Goal: Check status: Check status

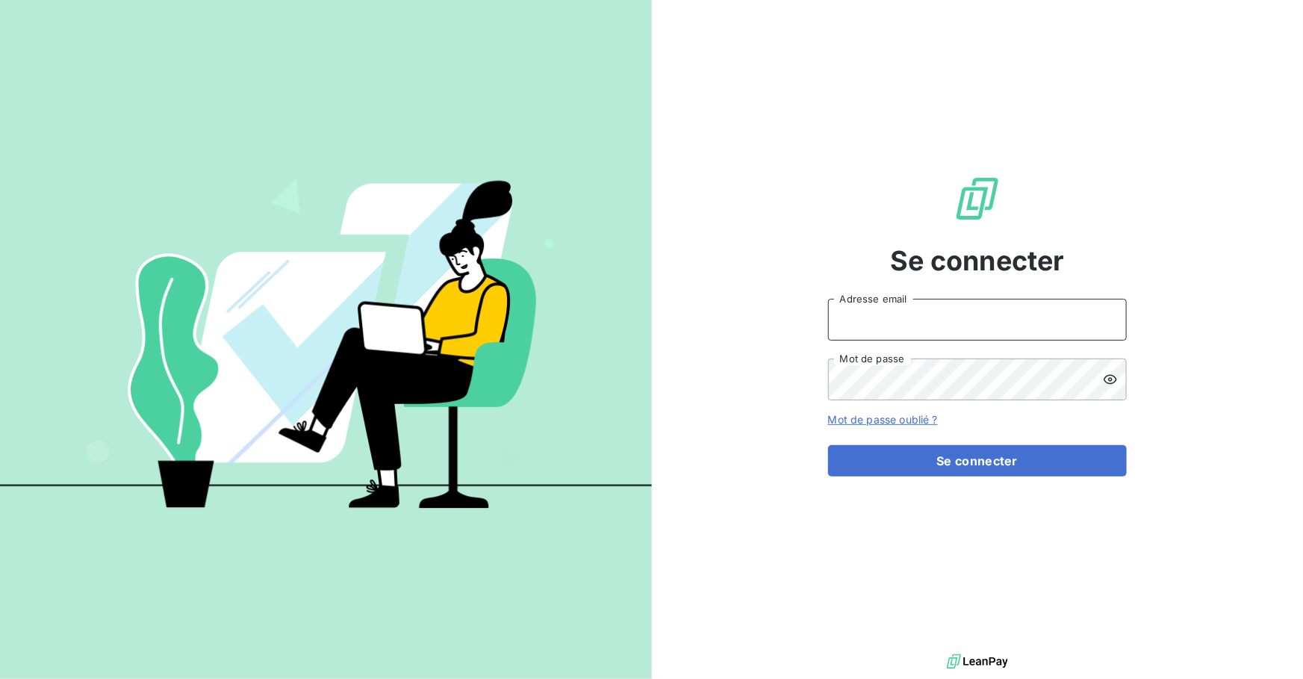
click at [448, 322] on input "Adresse email" at bounding box center [977, 320] width 299 height 42
type input "[PERSON_NAME][EMAIL_ADDRESS][DOMAIN_NAME]"
click at [448, 322] on button "Se connecter" at bounding box center [977, 460] width 299 height 31
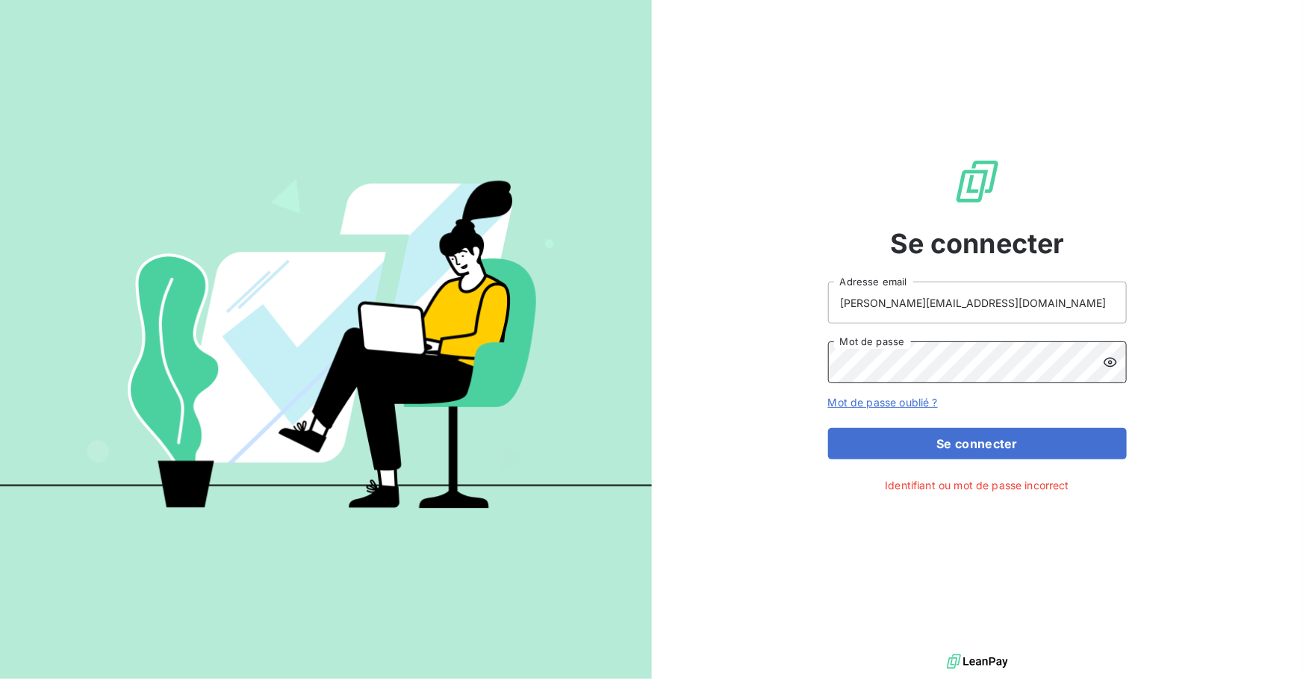
click at [448, 322] on button "Se connecter" at bounding box center [977, 443] width 299 height 31
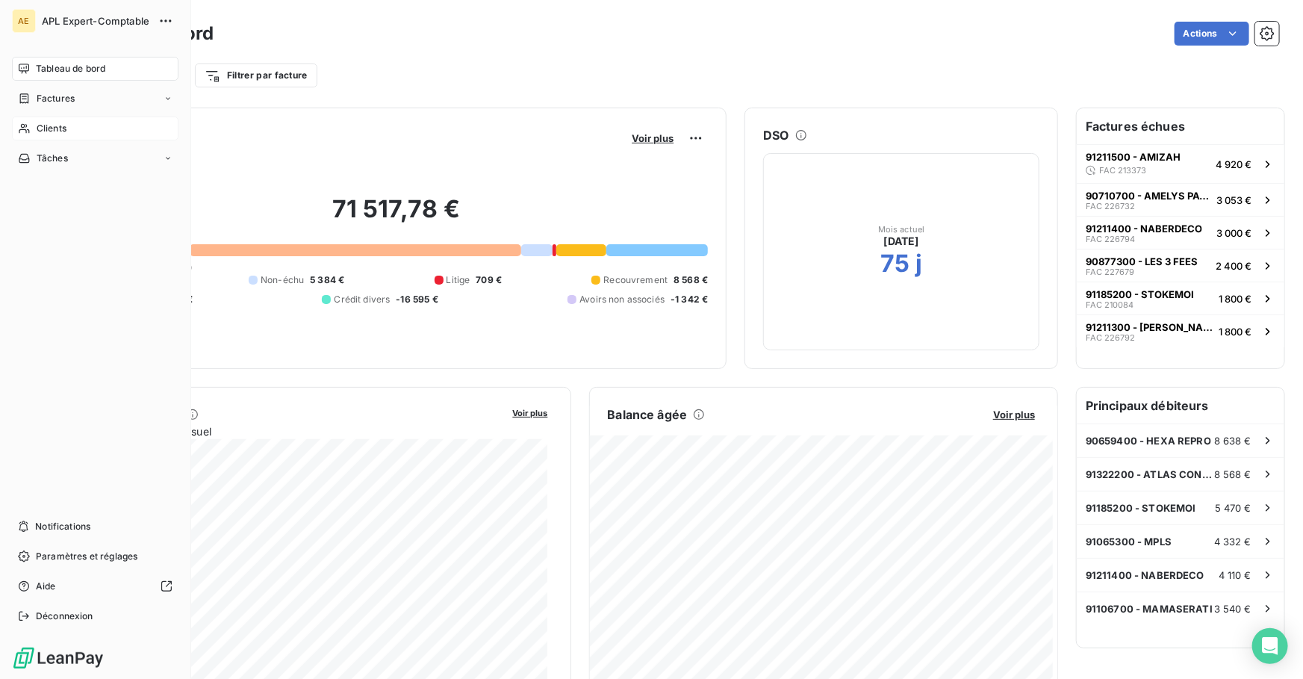
click at [65, 129] on span "Clients" at bounding box center [52, 128] width 30 height 13
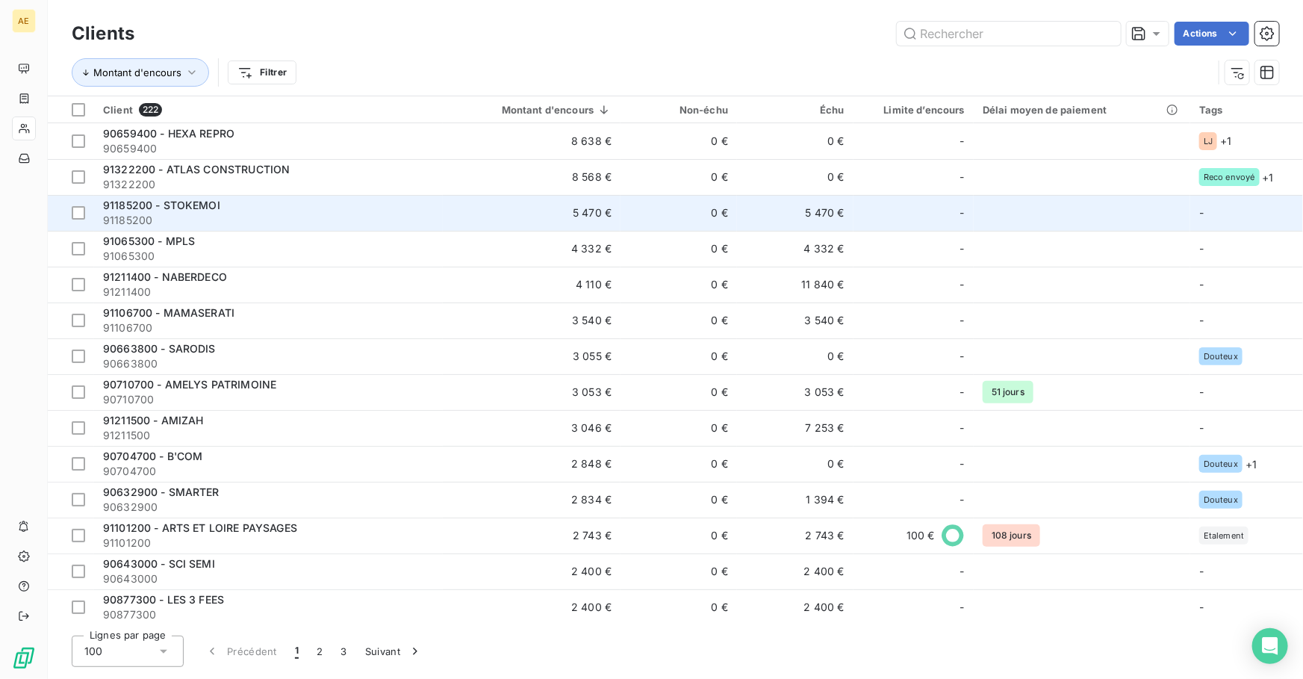
click at [203, 208] on span "91185200 - STOKEMOI" at bounding box center [161, 205] width 117 height 13
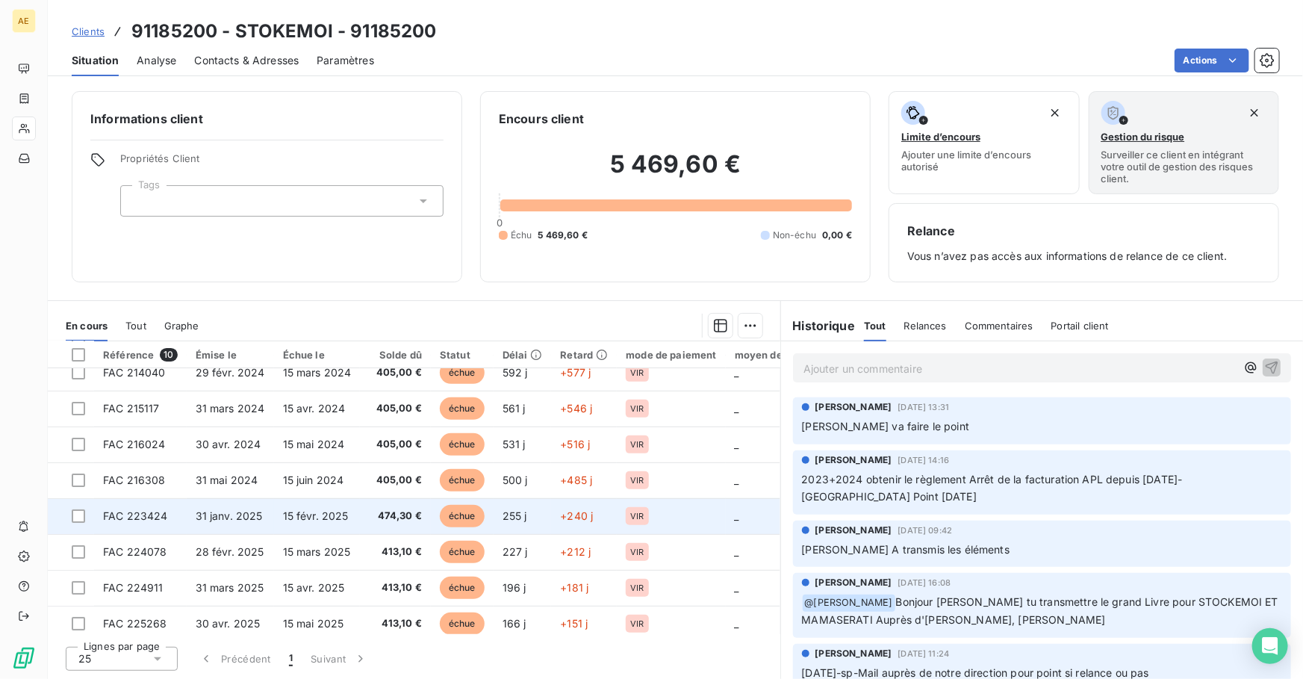
scroll to position [97, 0]
